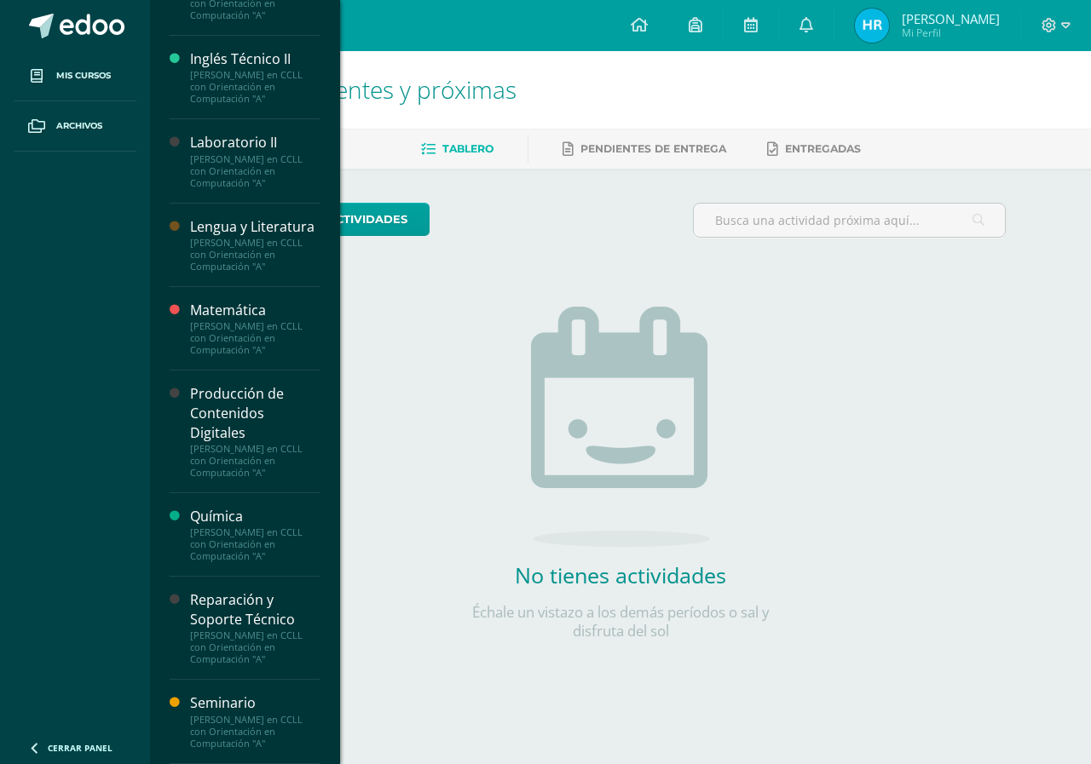
scroll to position [603, 0]
click at [233, 446] on div "[PERSON_NAME] en CCLL con Orientación en Computación "A"" at bounding box center [255, 461] width 130 height 36
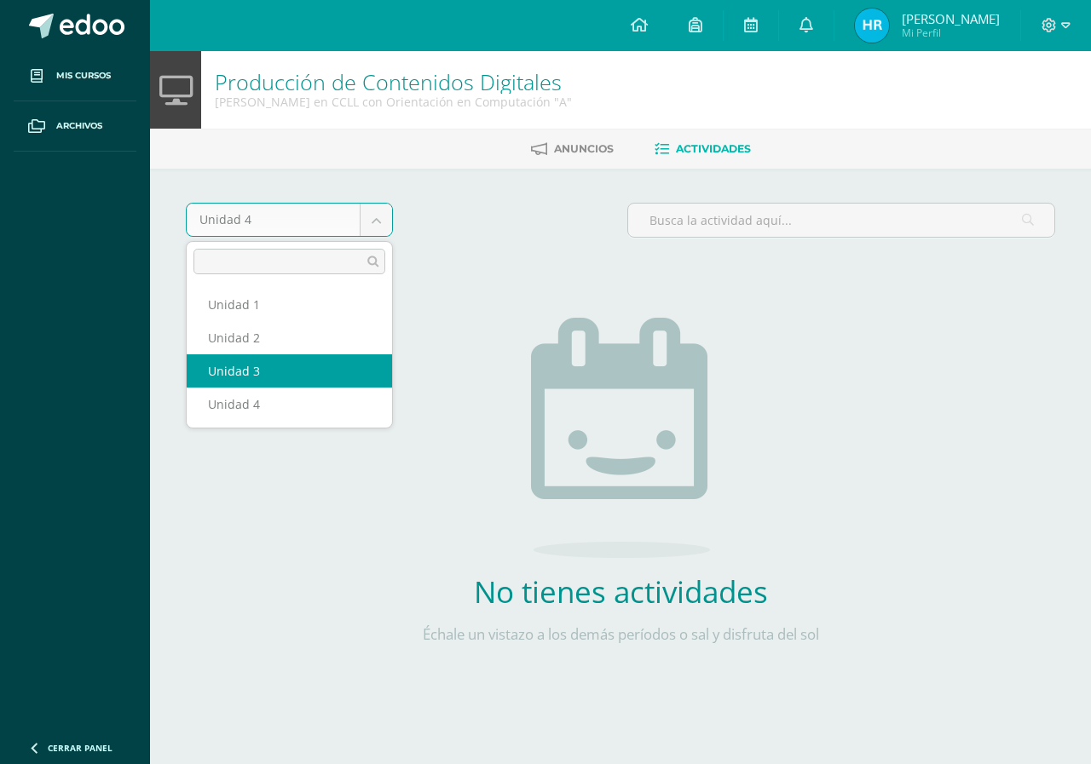
select select "Unidad 3"
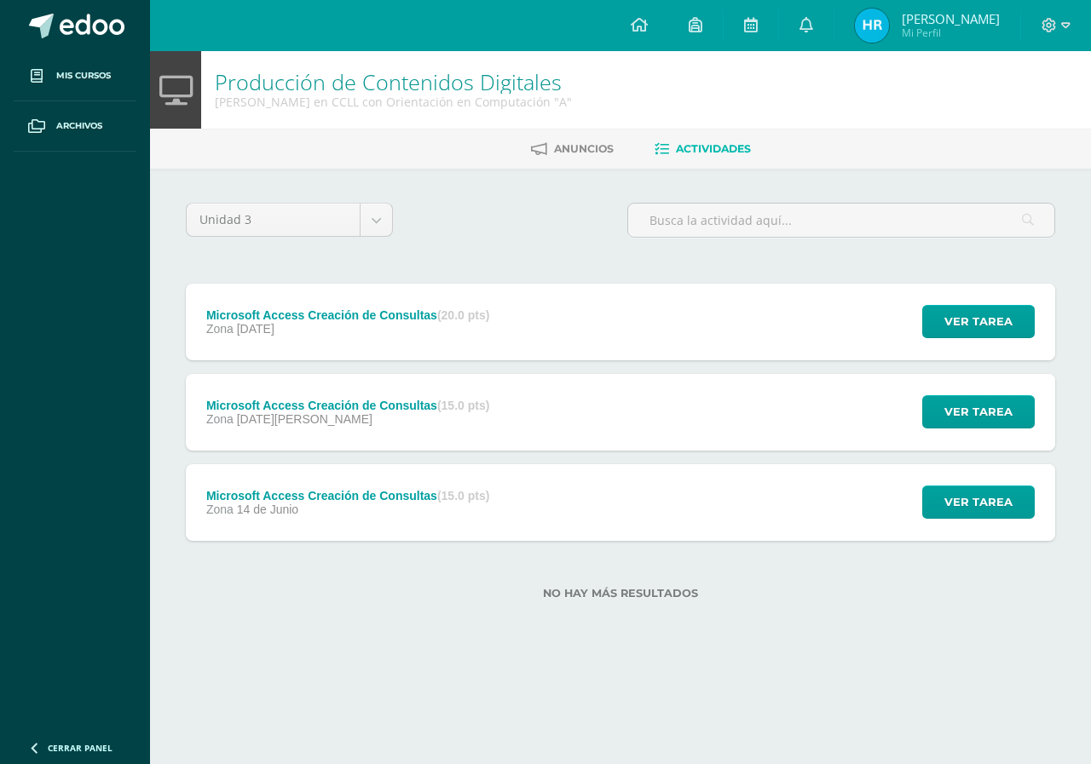
click at [303, 521] on div "Microsoft Access Creación de Consultas (15.0 pts) Zona 14 de Junio" at bounding box center [348, 502] width 324 height 77
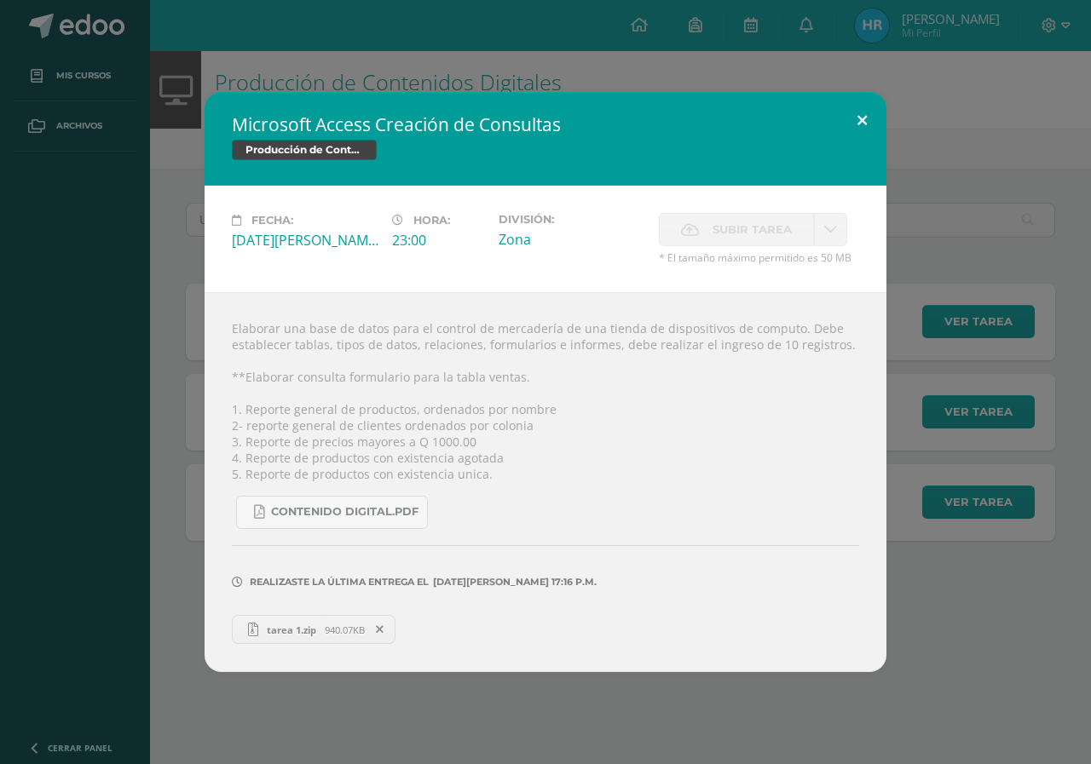
click at [872, 133] on button at bounding box center [862, 121] width 49 height 58
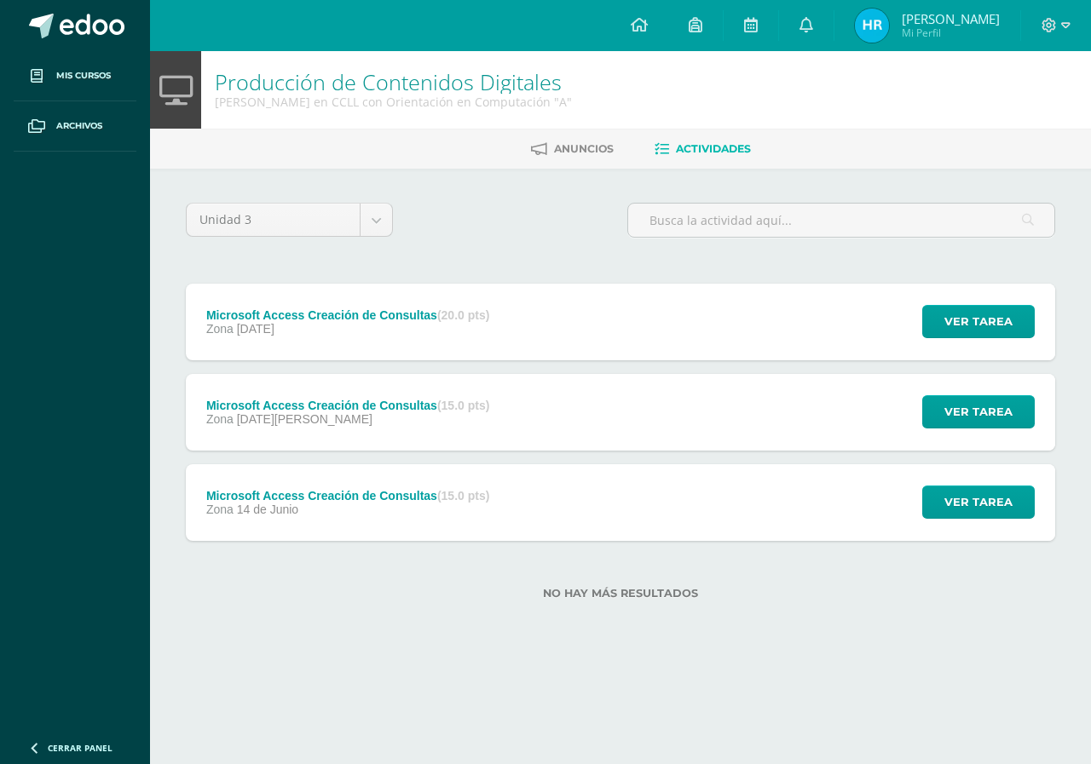
click at [319, 420] on div "Zona 05 de Julio" at bounding box center [347, 419] width 283 height 14
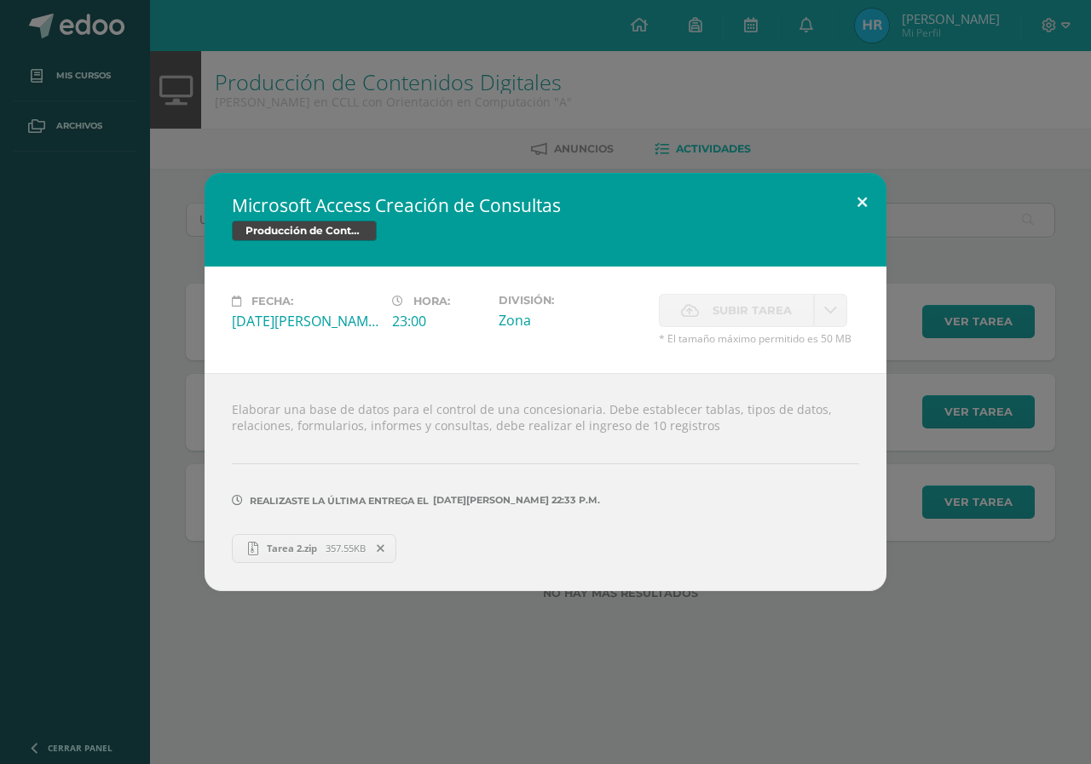
click at [881, 210] on button at bounding box center [862, 202] width 49 height 58
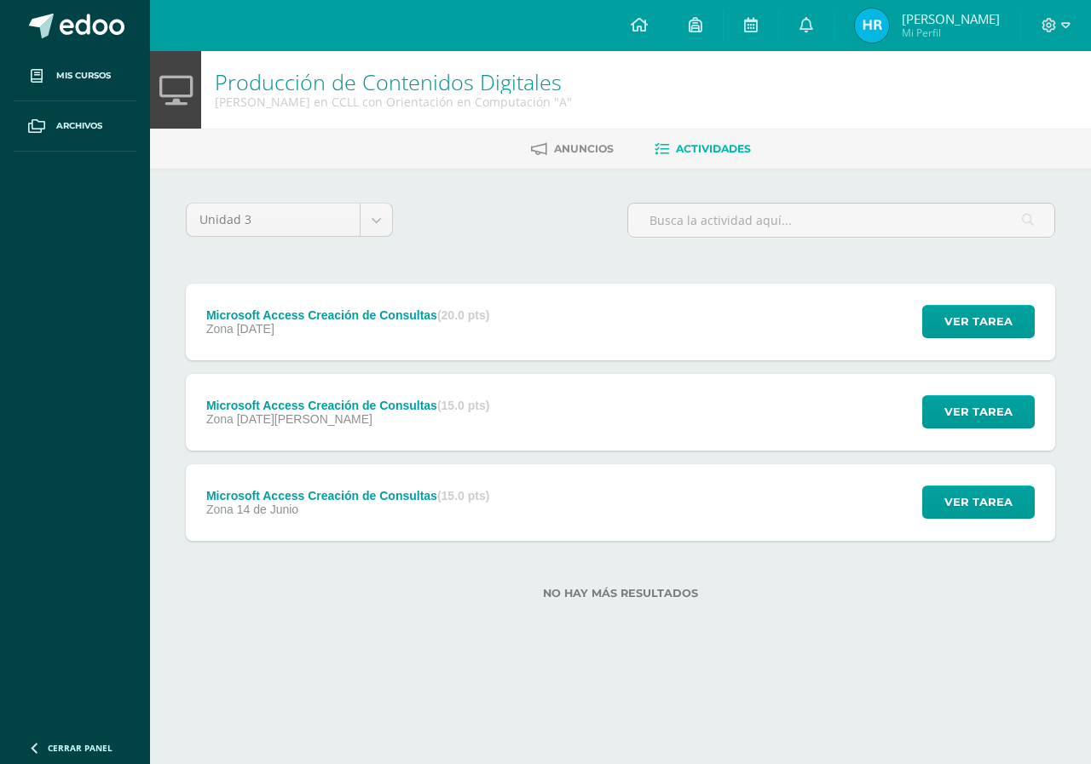
click at [306, 346] on div "Microsoft Access Creación de Consultas (20.0 pts) Zona 12 de Julio" at bounding box center [348, 322] width 324 height 77
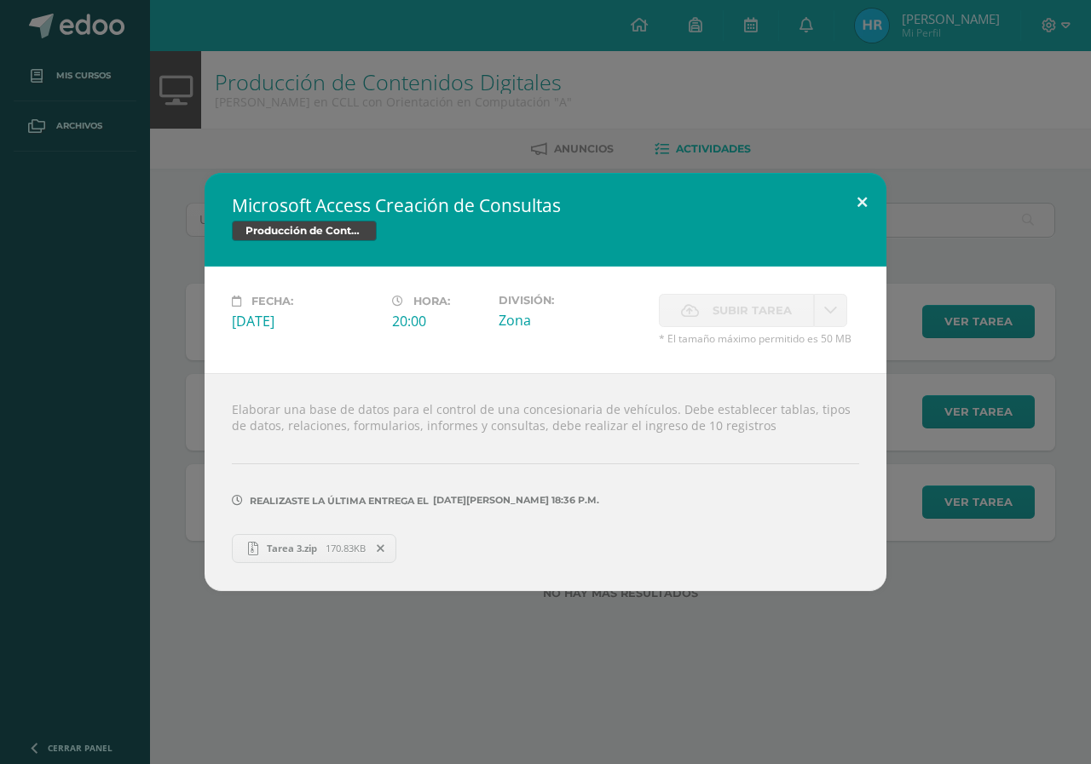
click at [867, 216] on button at bounding box center [862, 202] width 49 height 58
